Goal: Information Seeking & Learning: Learn about a topic

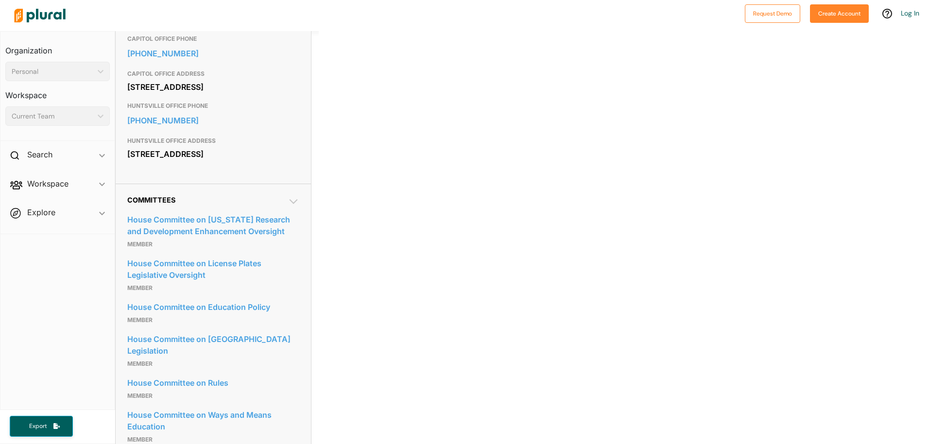
scroll to position [346, 0]
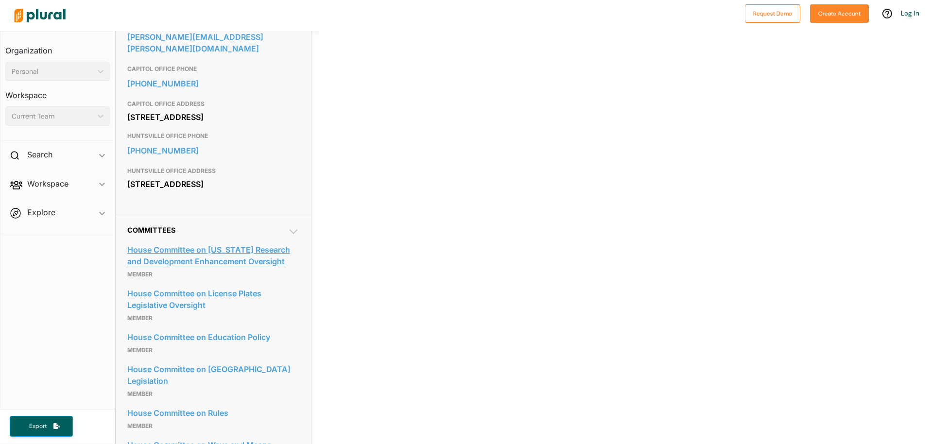
click at [186, 267] on link "House Committee on [US_STATE] Research and Development Enhancement Oversight" at bounding box center [213, 255] width 172 height 26
